Goal: Information Seeking & Learning: Learn about a topic

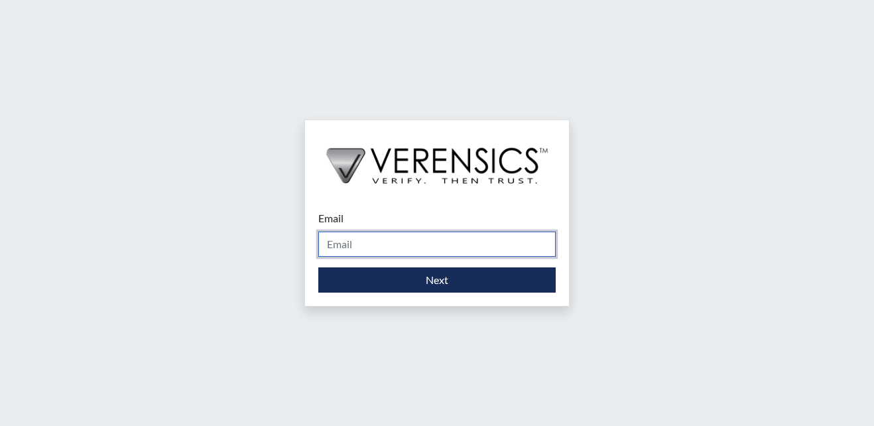
click at [359, 244] on input "Email" at bounding box center [436, 243] width 237 height 25
type input "[EMAIL_ADDRESS][PERSON_NAME][DOMAIN_NAME]"
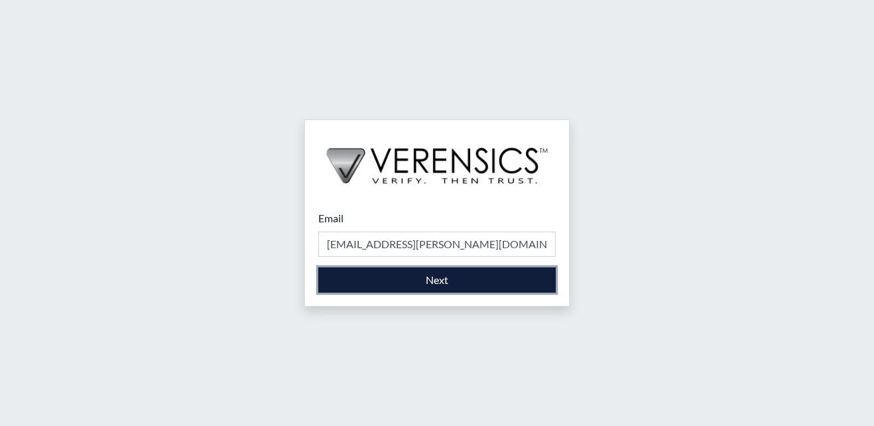
click at [398, 281] on button "Next" at bounding box center [436, 279] width 237 height 25
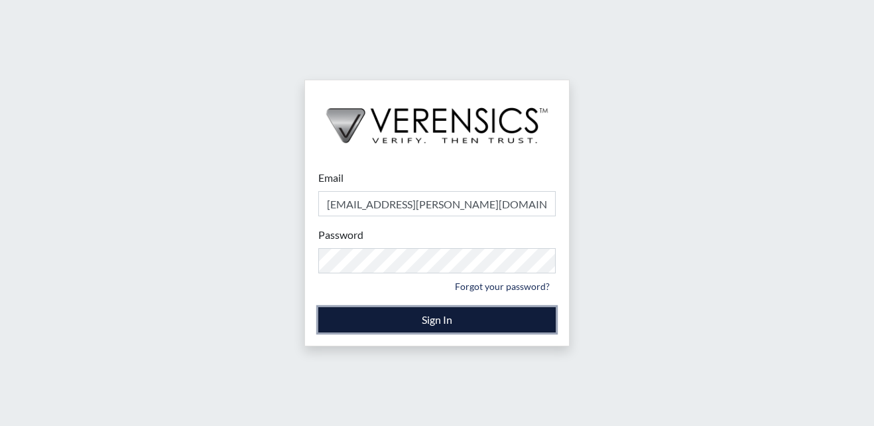
click at [451, 313] on button "Sign In" at bounding box center [436, 319] width 237 height 25
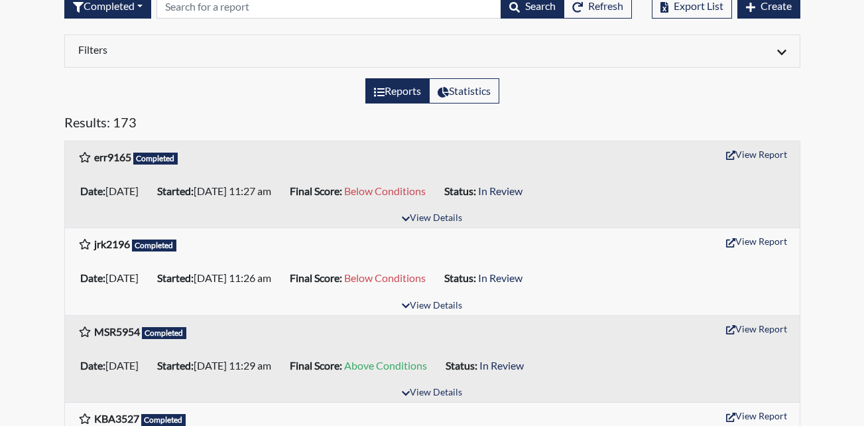
scroll to position [133, 0]
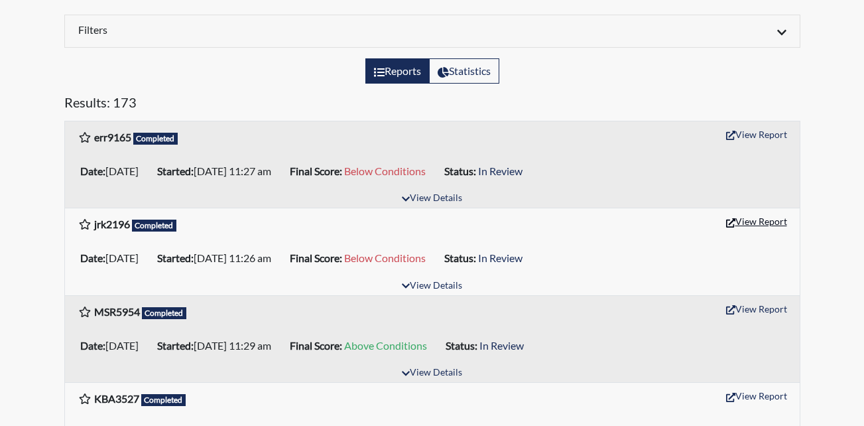
click at [765, 217] on button "View Report" at bounding box center [756, 221] width 73 height 21
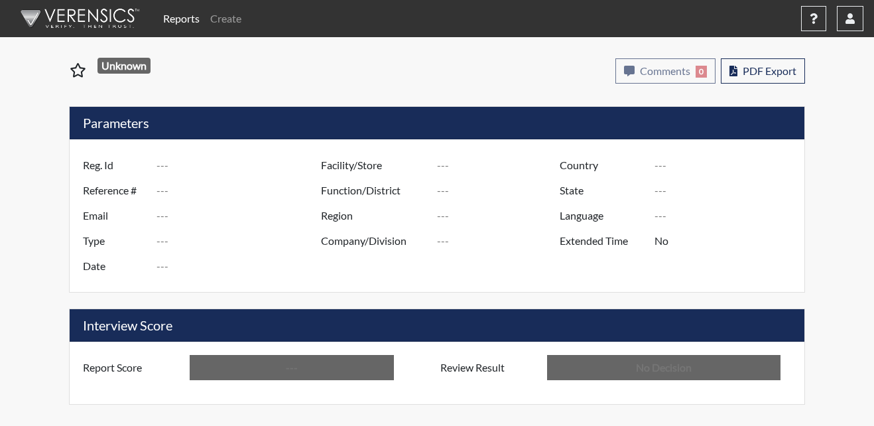
type input "jrk2196"
type input "51447"
type input "---"
type input "Corrections Pre-Employment"
type input "Sep 24, 2025"
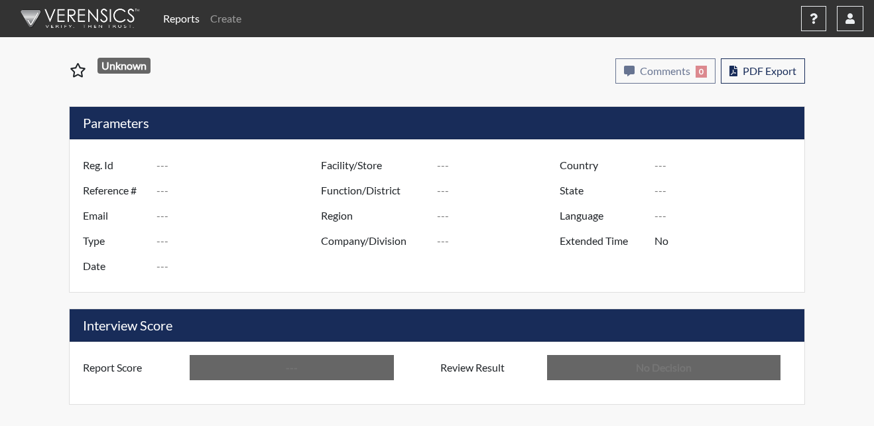
type input "Metro Re-Entry Facility"
type input "[GEOGRAPHIC_DATA]"
type input "[US_STATE]"
type input "English"
type input "Below Conditions"
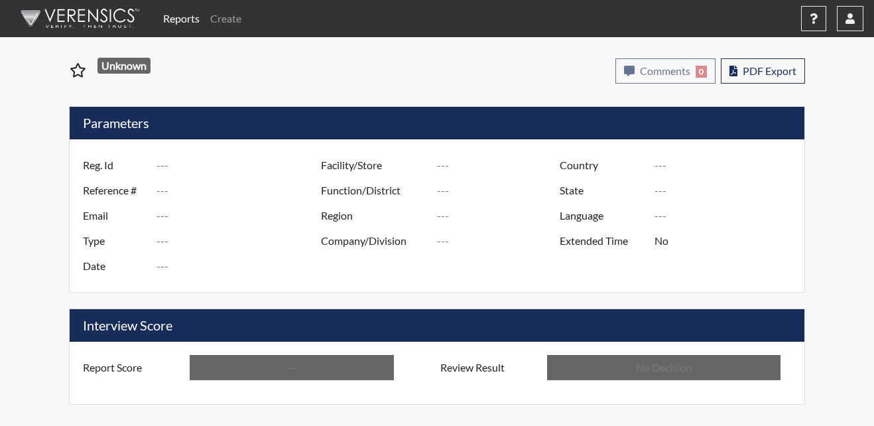
type input "In Review"
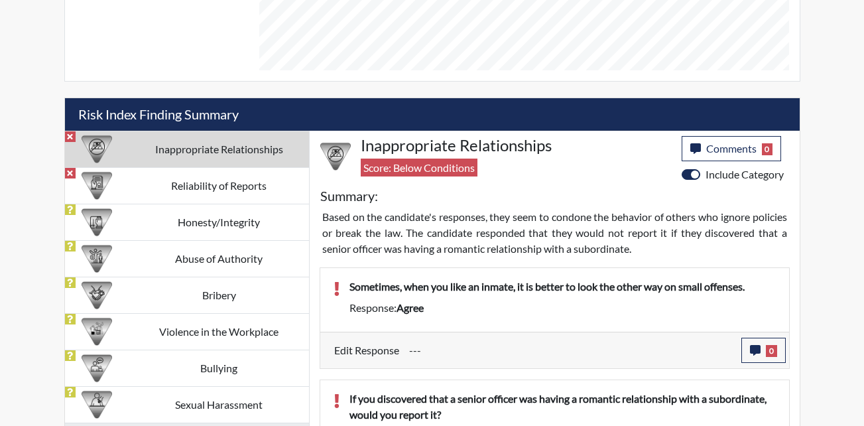
scroll to position [701, 0]
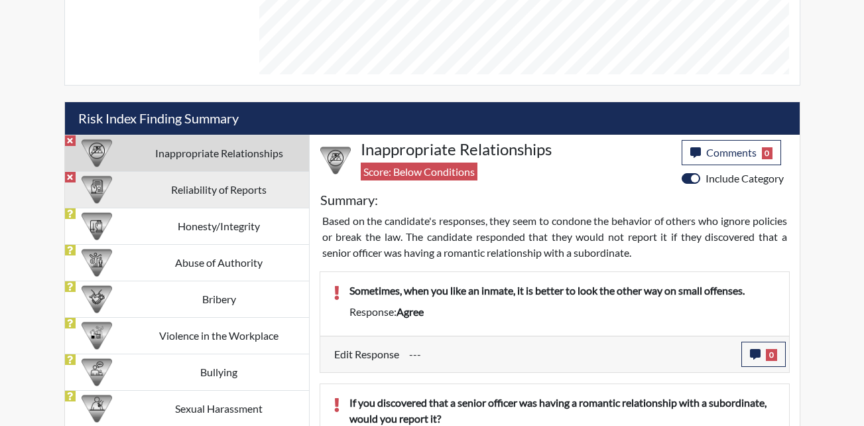
click at [216, 186] on td "Reliability of Reports" at bounding box center [219, 189] width 180 height 36
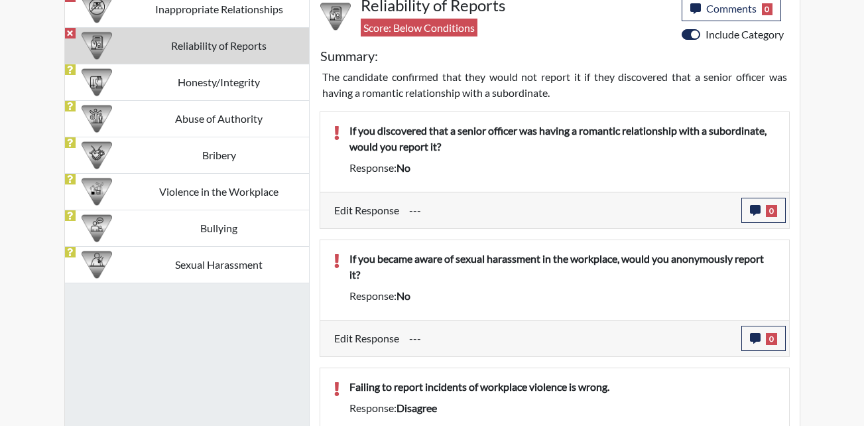
scroll to position [756, 0]
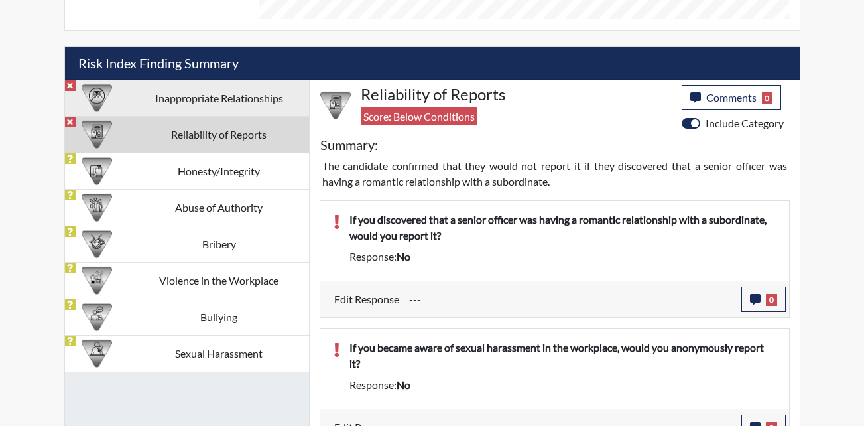
click at [161, 95] on td "Inappropriate Relationships" at bounding box center [219, 98] width 180 height 36
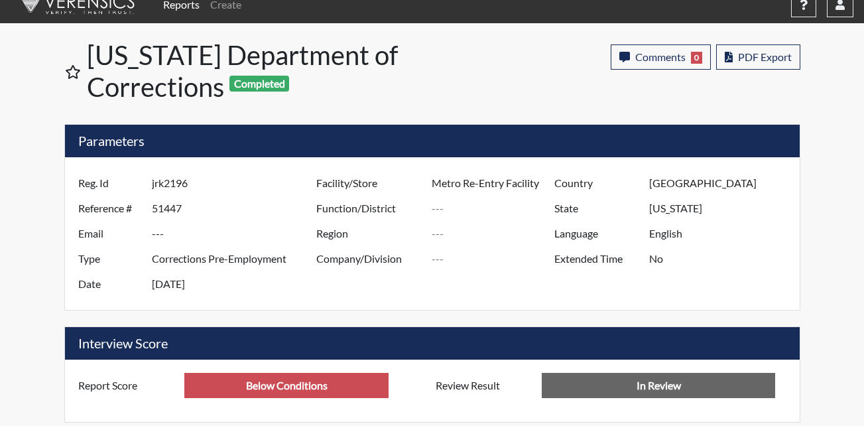
scroll to position [0, 0]
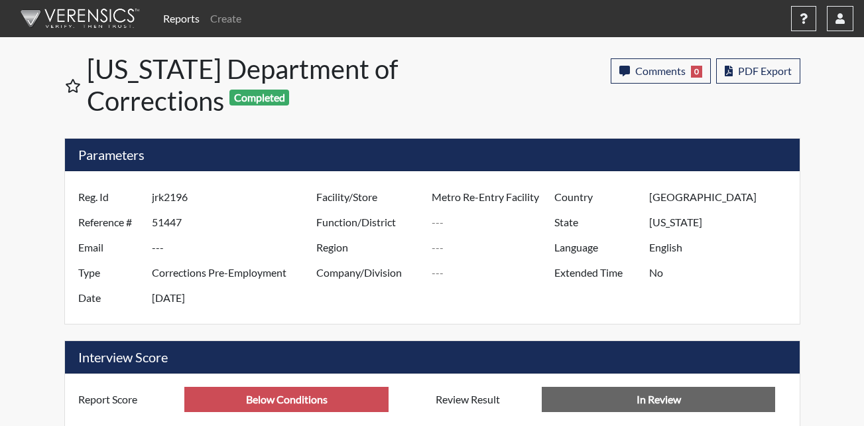
click at [183, 15] on link "Reports" at bounding box center [181, 18] width 47 height 27
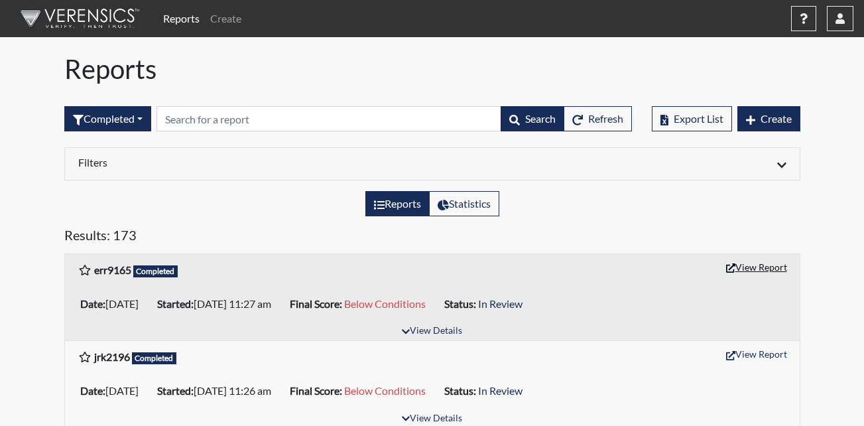
click at [743, 269] on button "View Report" at bounding box center [756, 267] width 73 height 21
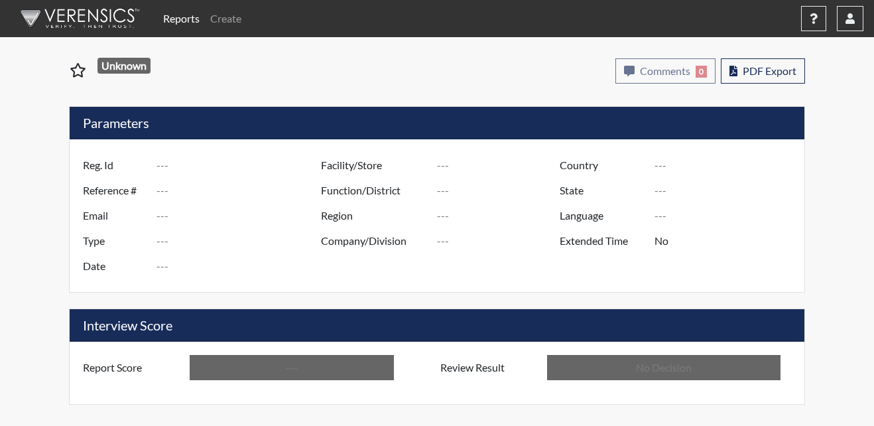
type input "err9165"
type input "51464"
type input "---"
type input "Corrections Pre-Employment"
type input "[DATE]"
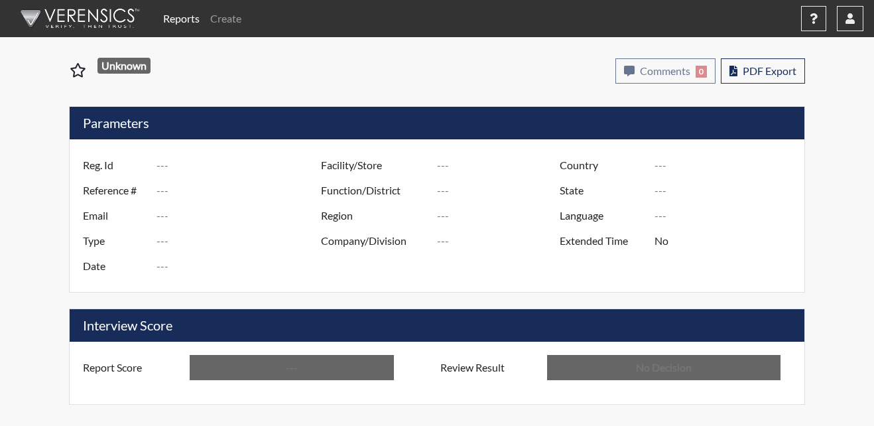
type input "Metro Re-Entry Facility"
type input "[GEOGRAPHIC_DATA]"
type input "[US_STATE]"
type input "English"
type input "Below Conditions"
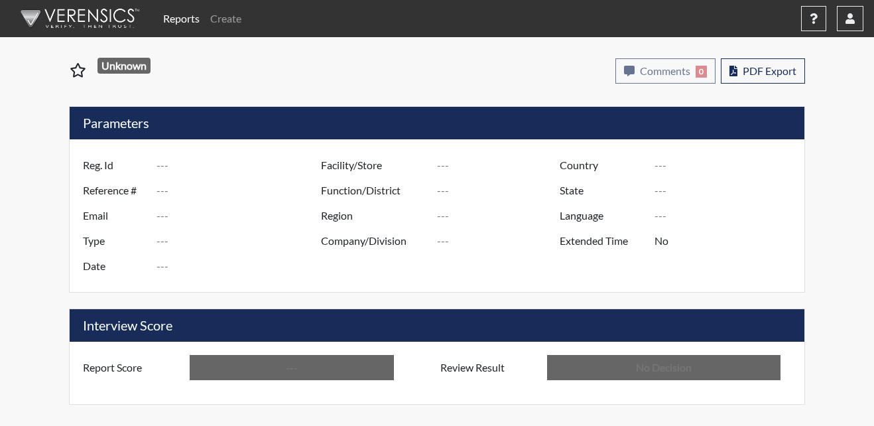
type input "In Review"
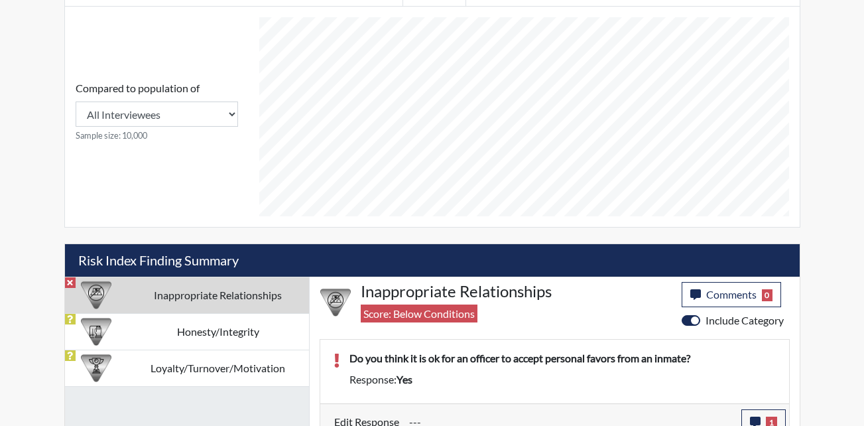
scroll to position [574, 0]
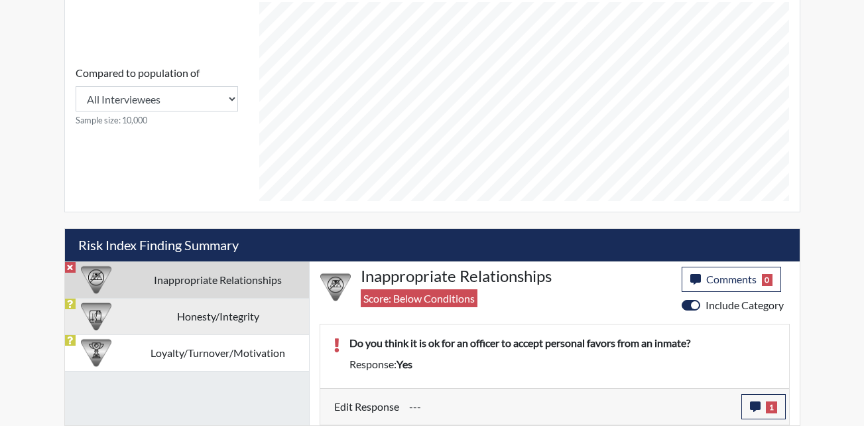
click at [223, 309] on td "Honesty/Integrity" at bounding box center [218, 316] width 182 height 36
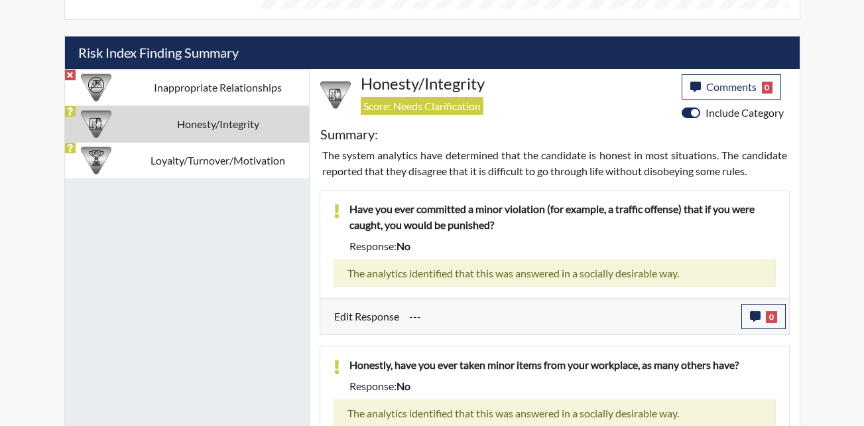
scroll to position [678, 0]
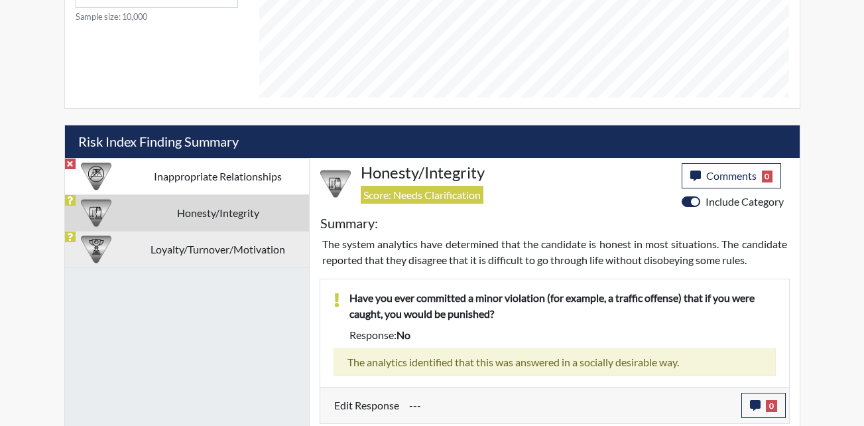
click at [185, 254] on td "Loyalty/Turnover/Motivation" at bounding box center [218, 249] width 182 height 36
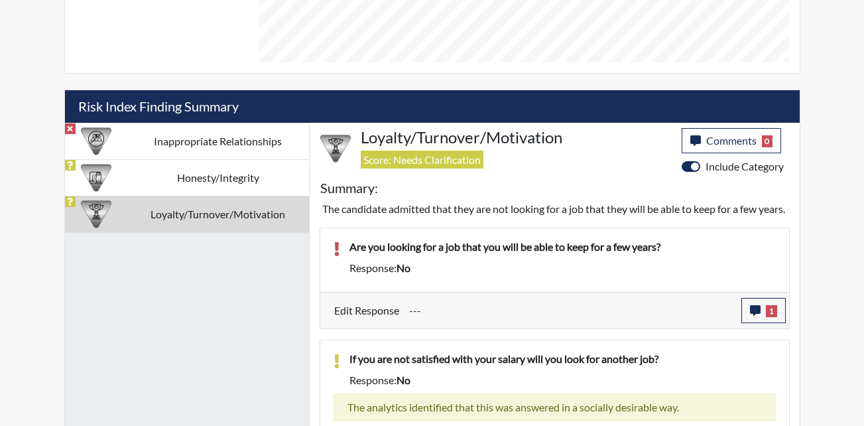
scroll to position [744, 0]
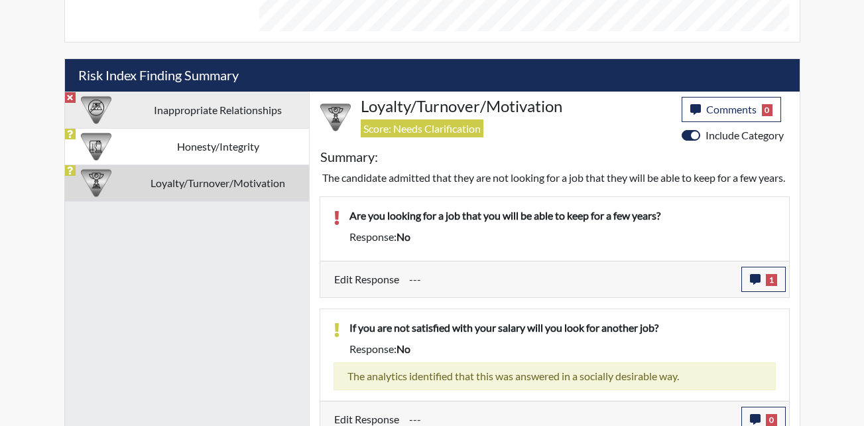
click at [168, 113] on td "Inappropriate Relationships" at bounding box center [218, 110] width 182 height 36
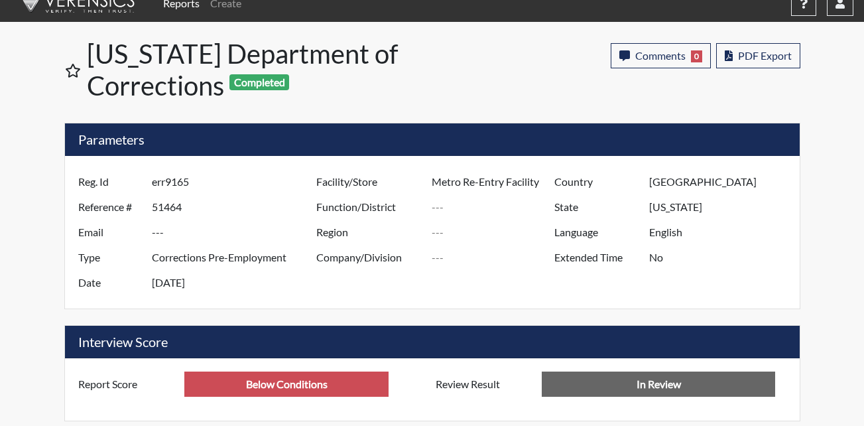
scroll to position [0, 0]
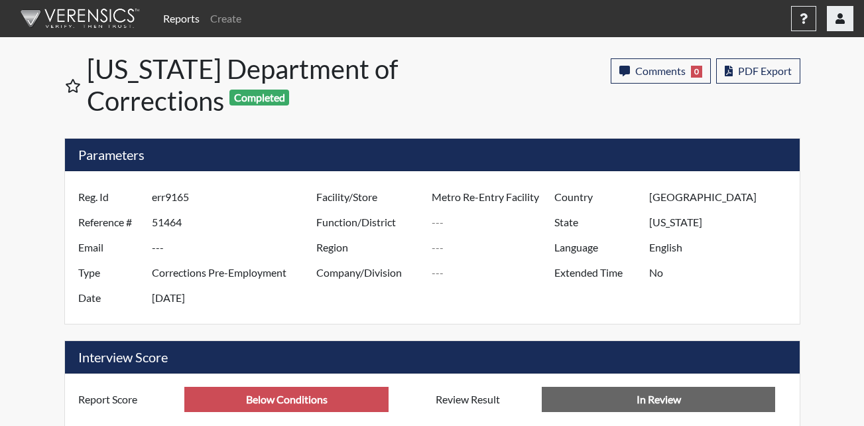
click at [839, 17] on icon "button" at bounding box center [839, 18] width 9 height 11
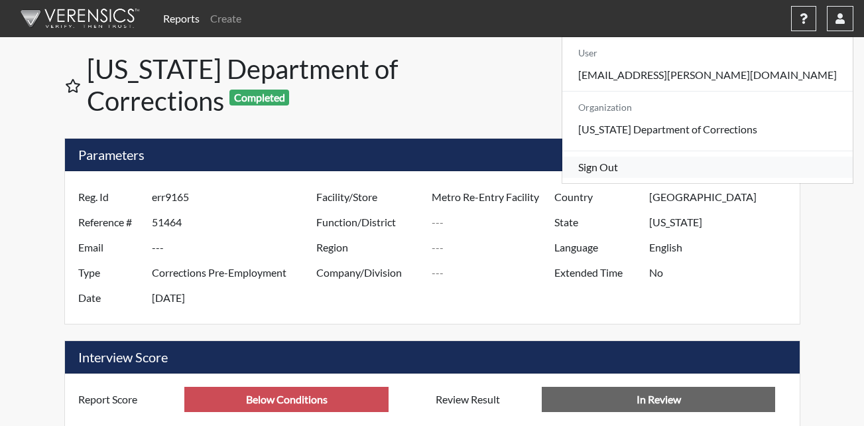
click at [703, 178] on link "Sign Out" at bounding box center [707, 166] width 290 height 21
